Goal: Task Accomplishment & Management: Complete application form

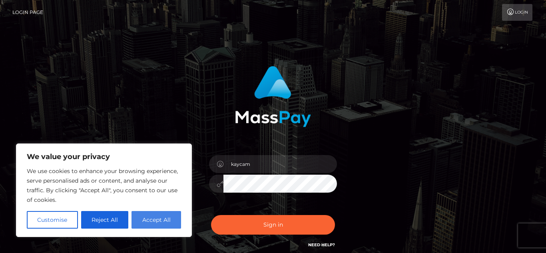
type input "kaycam"
click at [140, 227] on button "Accept All" at bounding box center [157, 220] width 50 height 18
checkbox input "true"
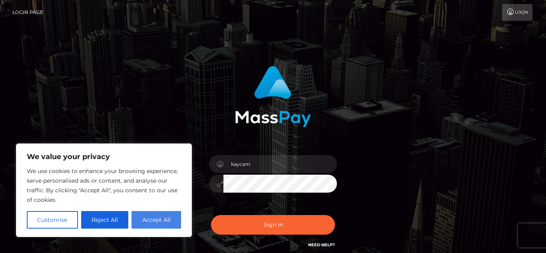
checkbox input "true"
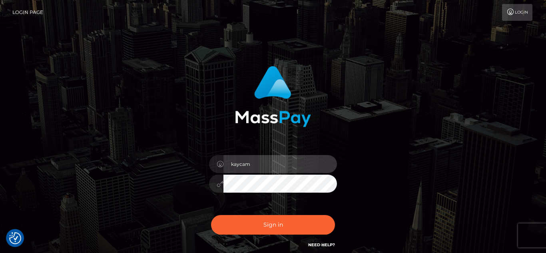
click at [296, 166] on input "kaycam" at bounding box center [281, 164] width 114 height 18
type input "[EMAIL_ADDRESS][DOMAIN_NAME]"
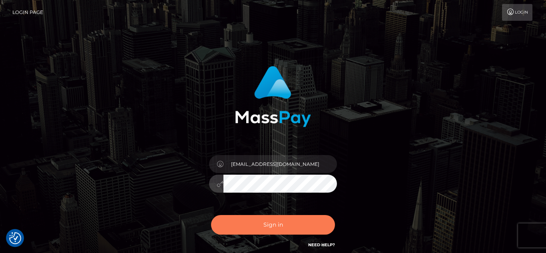
click at [269, 220] on button "Sign in" at bounding box center [273, 225] width 124 height 20
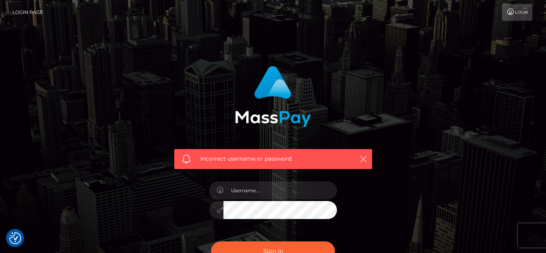
checkbox input "true"
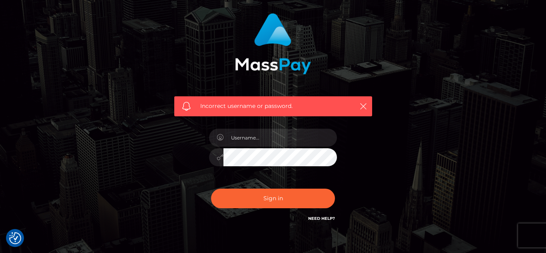
scroll to position [63, 0]
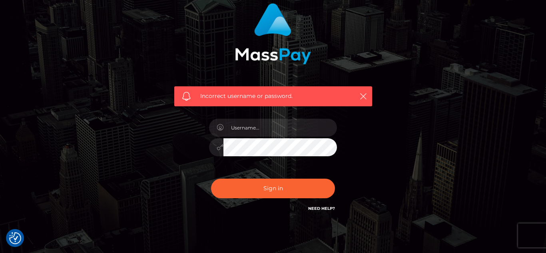
click at [316, 206] on link "Need Help?" at bounding box center [321, 208] width 27 height 5
click at [317, 207] on link "Need Help?" at bounding box center [321, 208] width 27 height 5
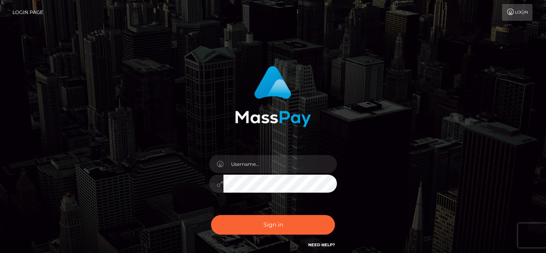
click at [248, 153] on div at bounding box center [273, 179] width 140 height 61
click at [526, 9] on link "Login" at bounding box center [517, 12] width 30 height 17
click at [230, 168] on input "text" at bounding box center [281, 164] width 114 height 18
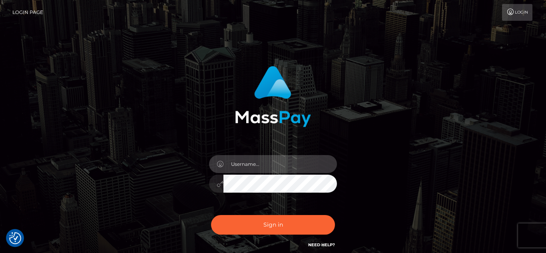
click at [230, 168] on input "text" at bounding box center [281, 164] width 114 height 18
click at [277, 162] on input "text" at bounding box center [281, 164] width 114 height 18
type input "kaycam355@outlook.com"
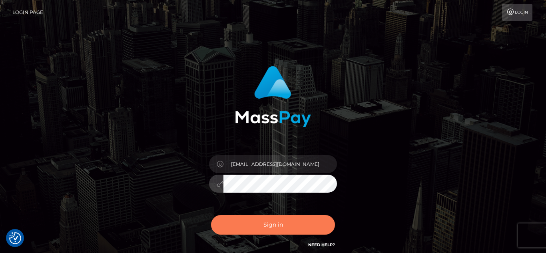
click at [256, 218] on button "Sign in" at bounding box center [273, 225] width 124 height 20
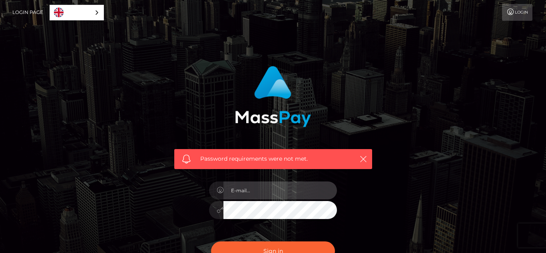
click at [258, 190] on input "email" at bounding box center [281, 191] width 114 height 18
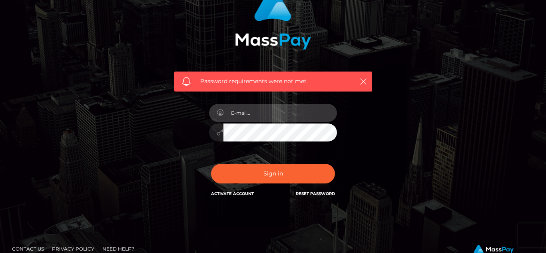
scroll to position [80, 0]
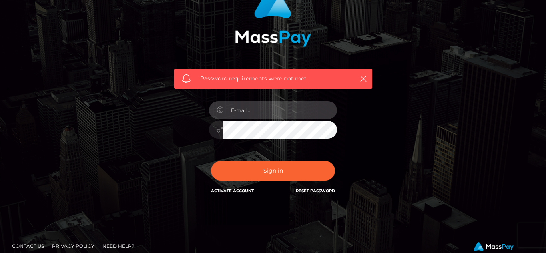
click at [260, 116] on input "email" at bounding box center [281, 110] width 114 height 18
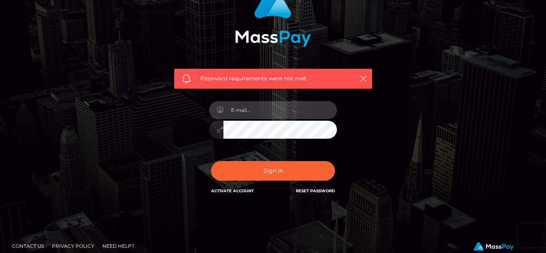
click at [260, 116] on input "email" at bounding box center [281, 110] width 114 height 18
type input "[EMAIL_ADDRESS][DOMAIN_NAME]"
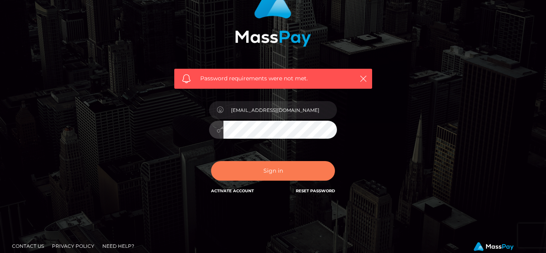
click at [279, 168] on button "Sign in" at bounding box center [273, 171] width 124 height 20
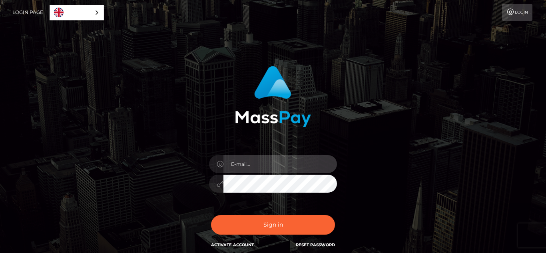
click at [254, 157] on input "email" at bounding box center [281, 164] width 114 height 18
type input "[EMAIL_ADDRESS][DOMAIN_NAME]"
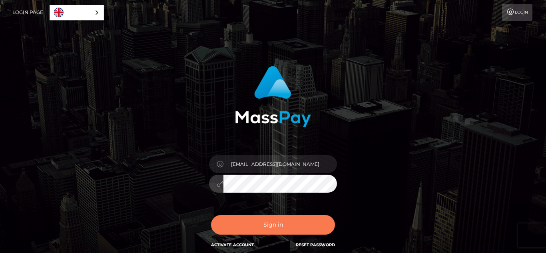
click at [297, 228] on button "Sign in" at bounding box center [273, 225] width 124 height 20
